Goal: Information Seeking & Learning: Find contact information

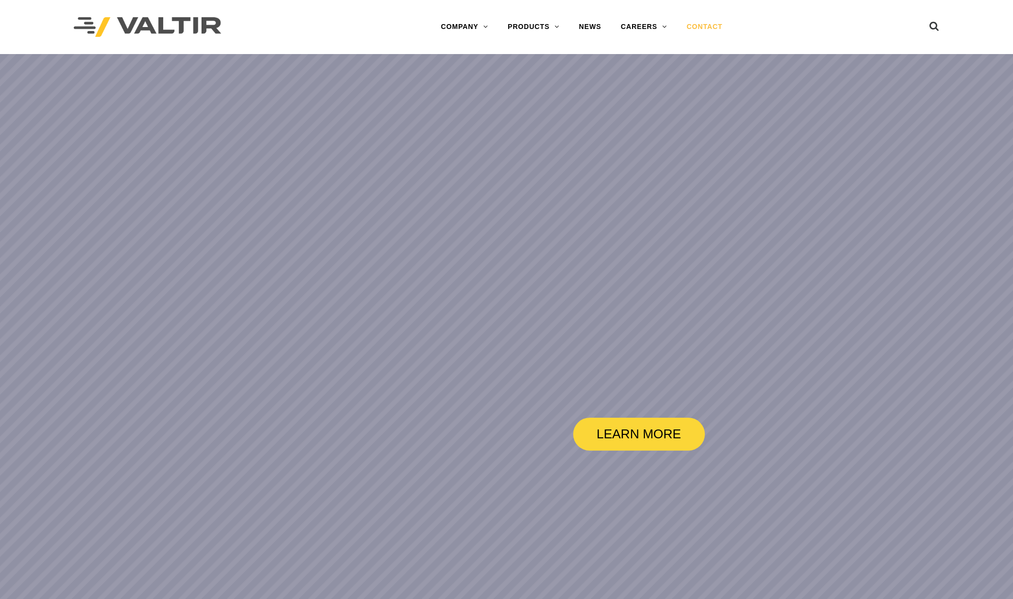
drag, startPoint x: 0, startPoint y: 0, endPoint x: 699, endPoint y: 21, distance: 699.7
click at [699, 21] on link "CONTACT" at bounding box center [705, 27] width 56 height 20
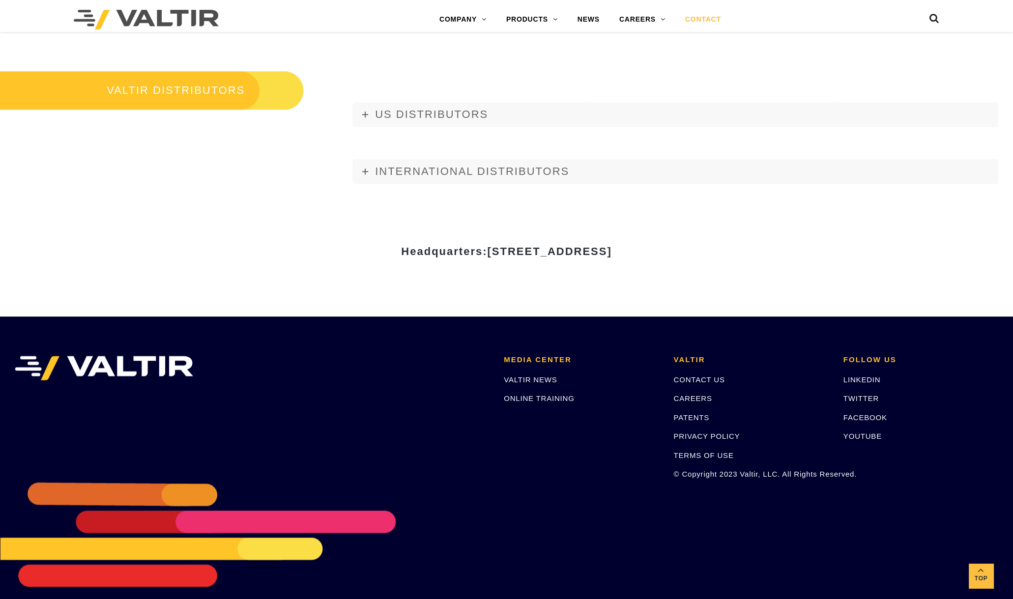
scroll to position [1250, 0]
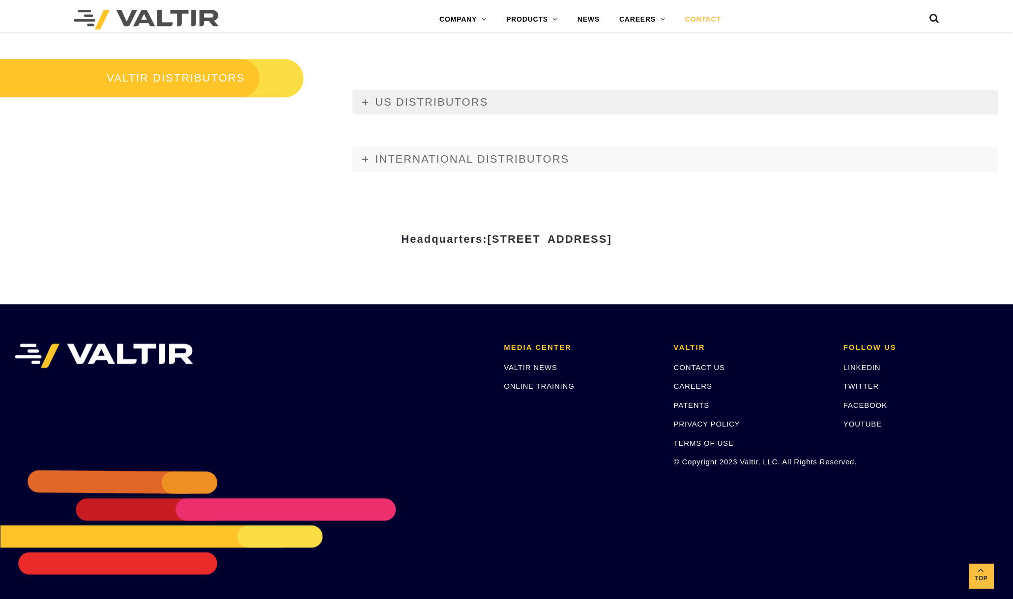
click at [501, 95] on link "US DISTRIBUTORS" at bounding box center [675, 102] width 646 height 25
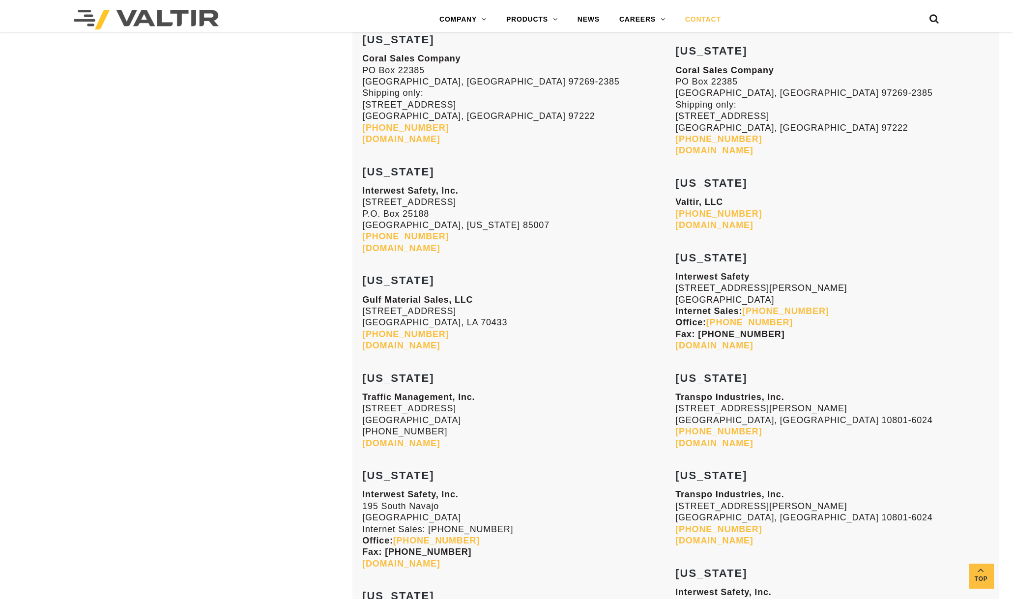
scroll to position [1373, 0]
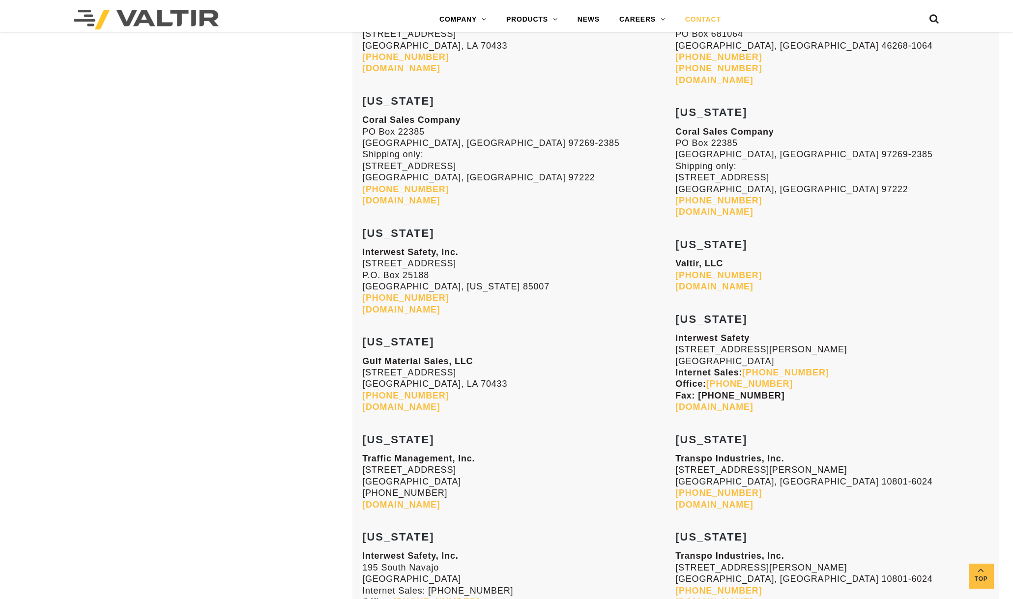
drag, startPoint x: 676, startPoint y: 109, endPoint x: 768, endPoint y: 212, distance: 138.5
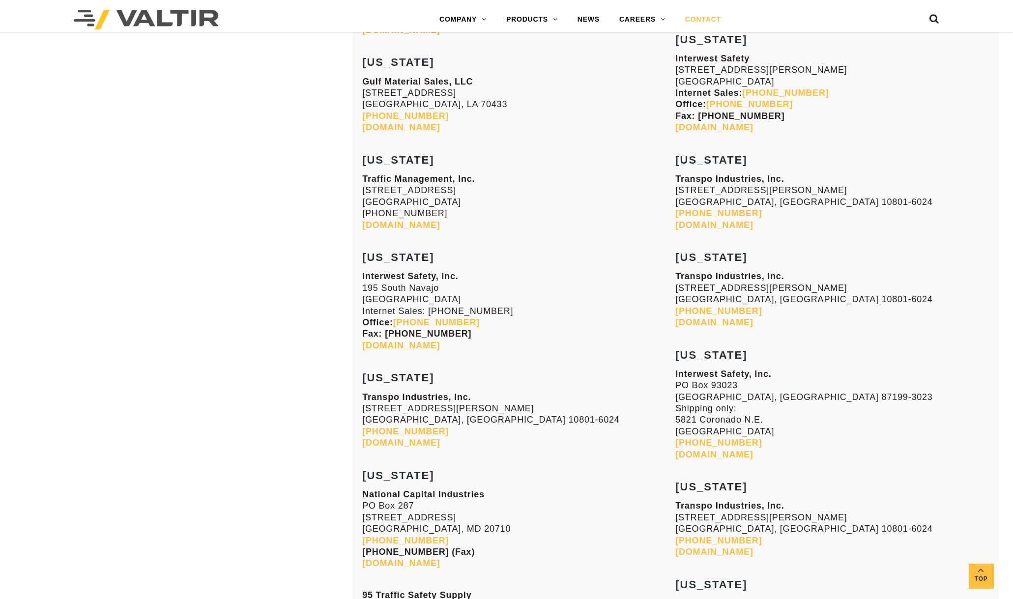
scroll to position [1680, 0]
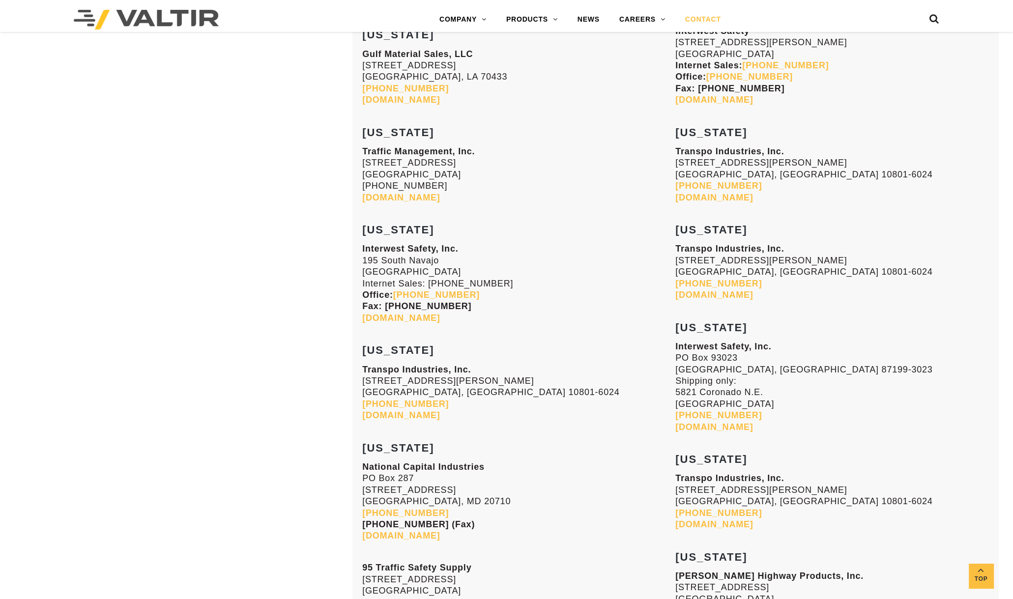
drag, startPoint x: 363, startPoint y: 230, endPoint x: 465, endPoint y: 318, distance: 134.9
copy div "COLORADO Interwest Safety, Inc. 195 South Navajo Denver, CO 80223 Internet Sale…"
